Goal: Task Accomplishment & Management: Use online tool/utility

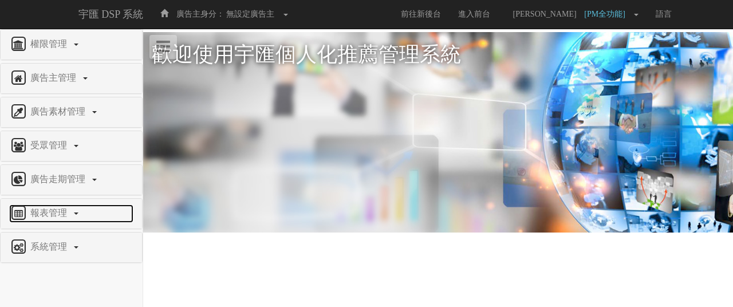
click at [66, 211] on span "報表管理" at bounding box center [49, 213] width 45 height 10
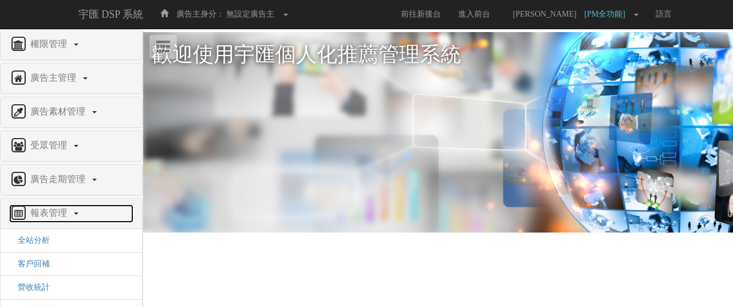
click at [65, 214] on span "報表管理" at bounding box center [49, 213] width 45 height 10
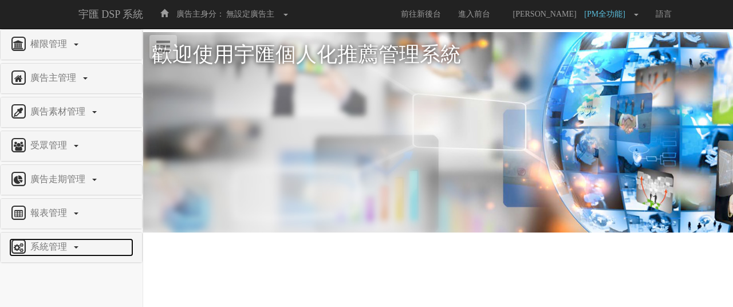
click at [64, 243] on span "系統管理" at bounding box center [49, 247] width 45 height 10
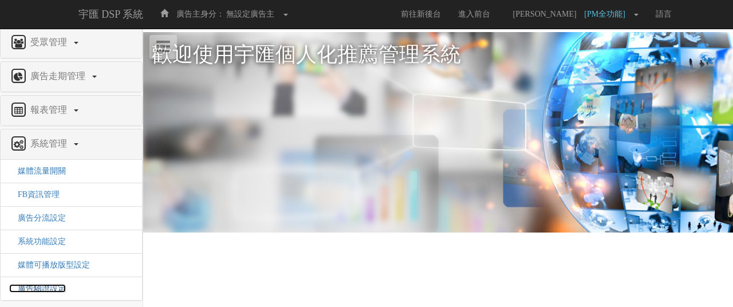
click at [53, 284] on span "廣告驗證設定" at bounding box center [37, 288] width 57 height 9
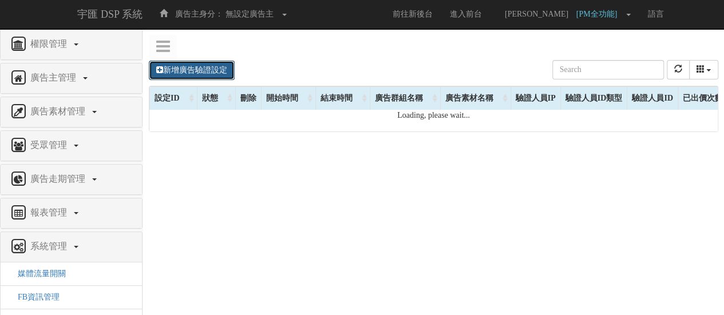
click at [201, 70] on link "新增廣告驗證設定" at bounding box center [192, 70] width 86 height 19
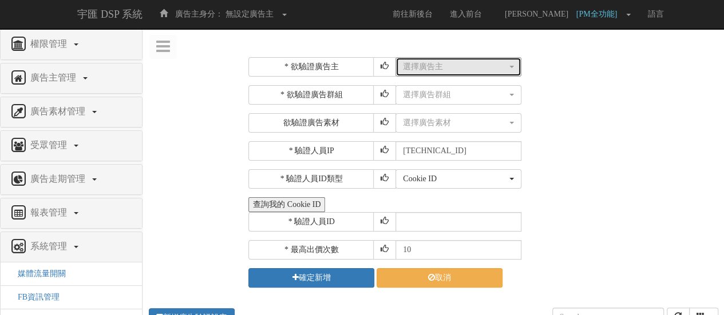
click at [424, 68] on div "選擇廣告主" at bounding box center [455, 66] width 104 height 11
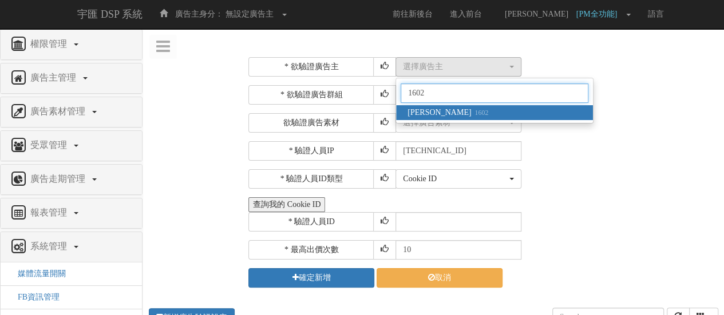
type input "1602"
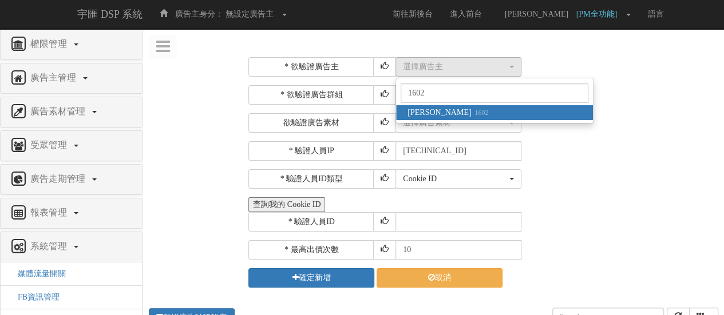
click at [515, 109] on link "[PERSON_NAME] 1602" at bounding box center [494, 112] width 197 height 15
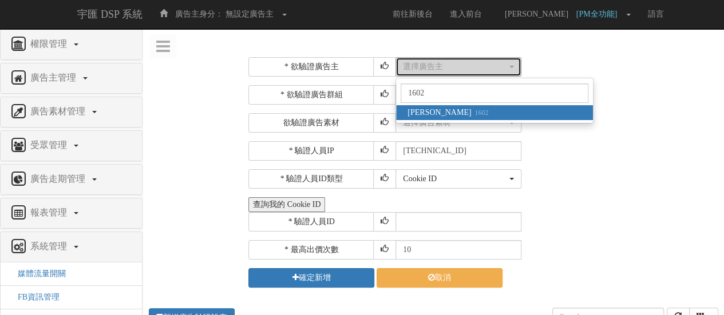
select select "1602"
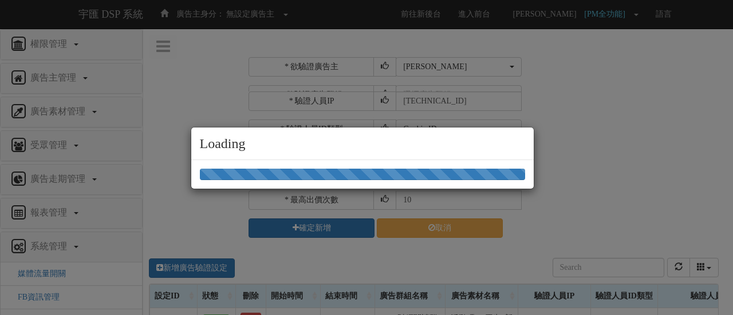
click at [471, 96] on div "Loading" at bounding box center [366, 157] width 733 height 315
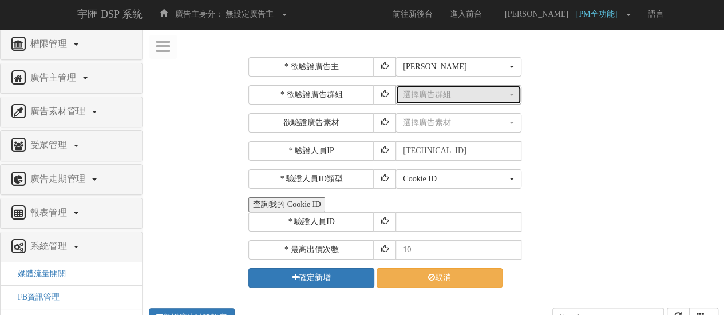
click at [472, 96] on div "選擇廣告群組" at bounding box center [455, 94] width 104 height 11
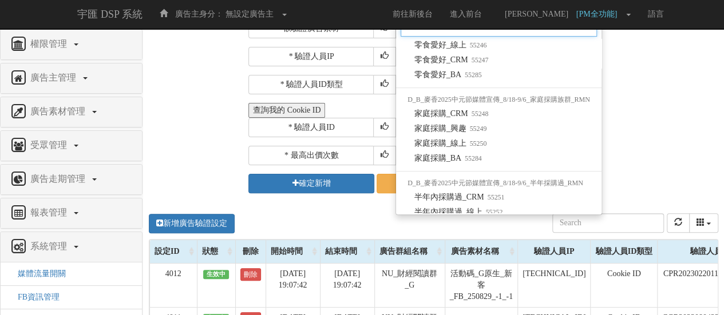
scroll to position [172, 0]
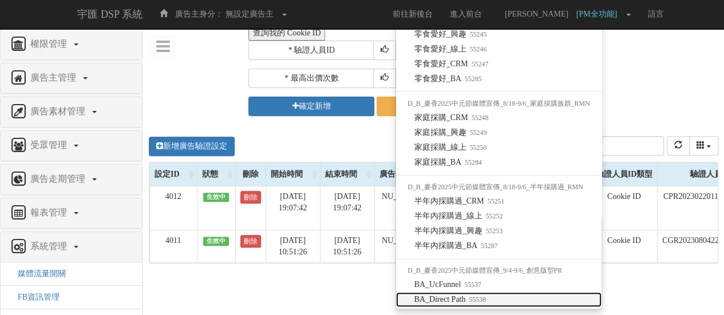
click at [470, 302] on small "55538" at bounding box center [475, 300] width 21 height 8
select select "55538"
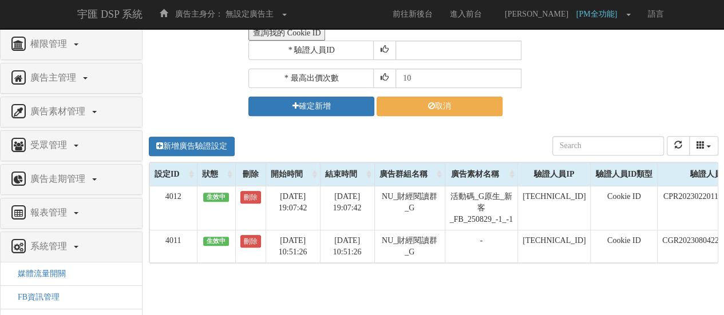
scroll to position [0, 0]
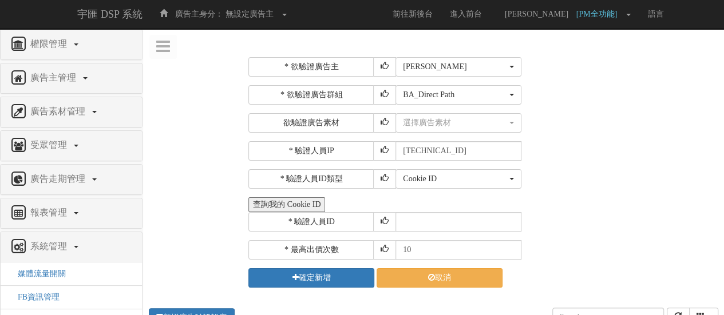
click at [610, 135] on div "* 欲驗證廣告主 選擇廣告主 特力+ 科技紫薇網 Momo 東森EHS Uniqlo EFShop 樂天 屈臣氏[PERSON_NAME] sinyi 信義房…" at bounding box center [481, 172] width 467 height 231
click at [483, 128] on button "選擇廣告素材" at bounding box center [459, 122] width 126 height 19
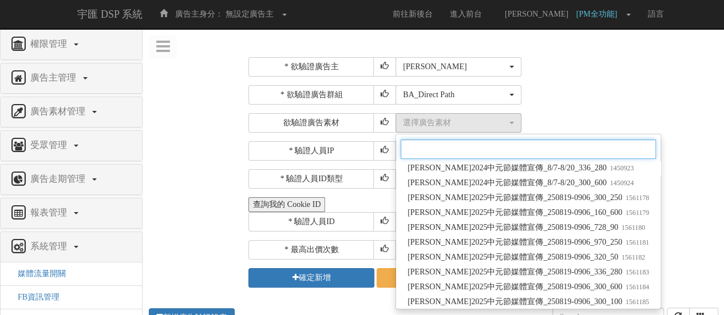
scroll to position [114, 0]
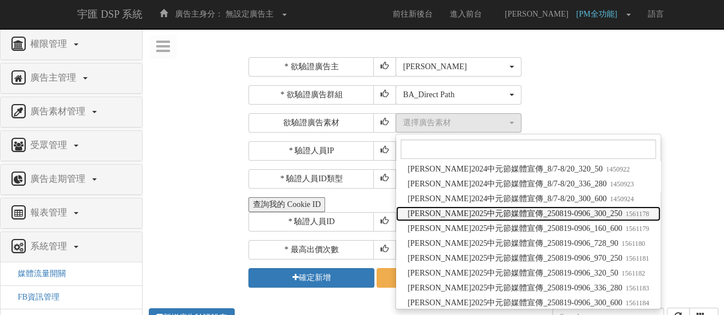
click at [575, 214] on span "[PERSON_NAME]2025中元節媒體宣傳_250819-0906_300_250 1561178" at bounding box center [529, 213] width 242 height 11
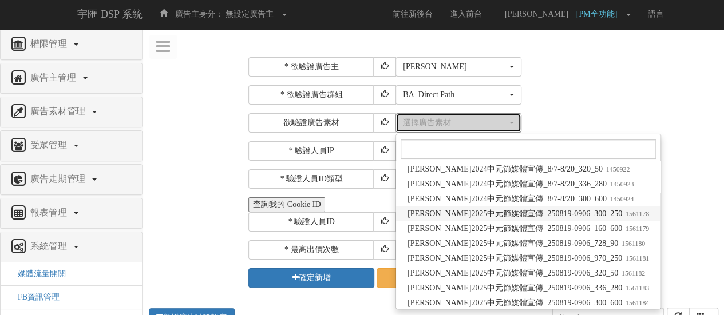
select select "1561178"
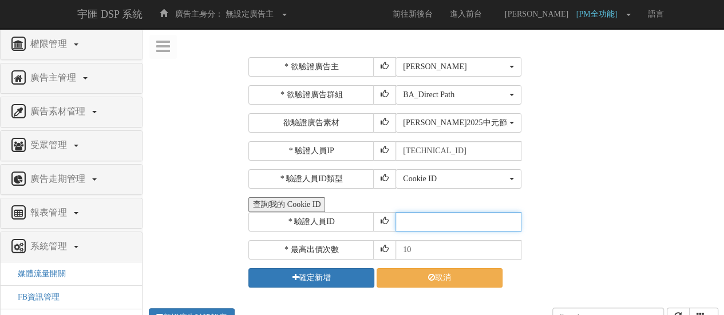
click at [459, 213] on input "text" at bounding box center [459, 221] width 126 height 19
paste input "CXR20250320164412993912"
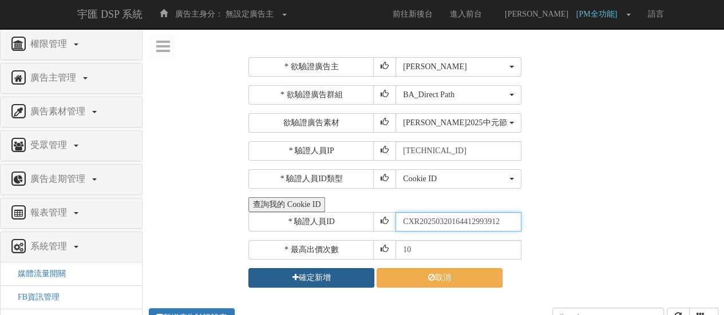
type input "CXR20250320164412993912"
click at [319, 275] on button "確定新增" at bounding box center [311, 277] width 126 height 19
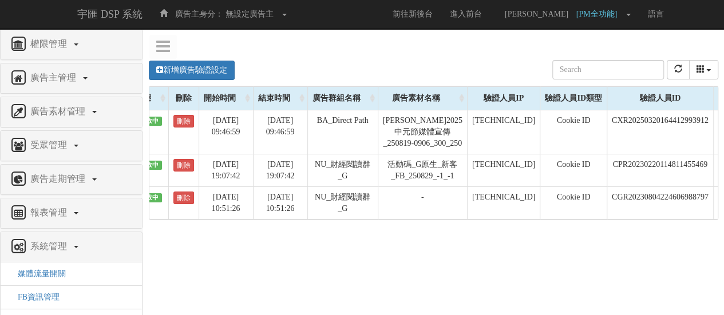
scroll to position [0, 0]
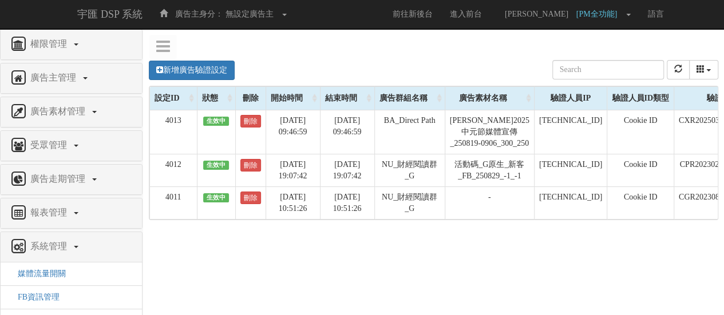
click at [244, 124] on link "刪除" at bounding box center [250, 121] width 21 height 13
